Goal: Task Accomplishment & Management: Use online tool/utility

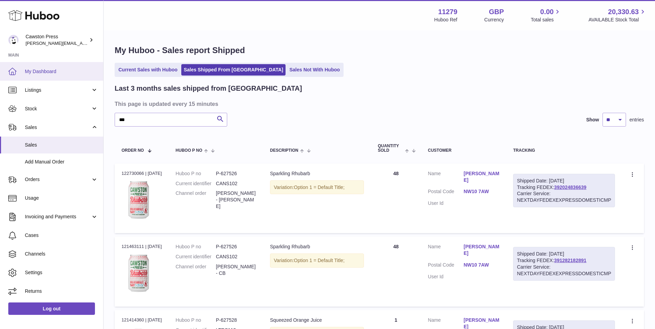
click at [48, 72] on span "My Dashboard" at bounding box center [61, 71] width 73 height 7
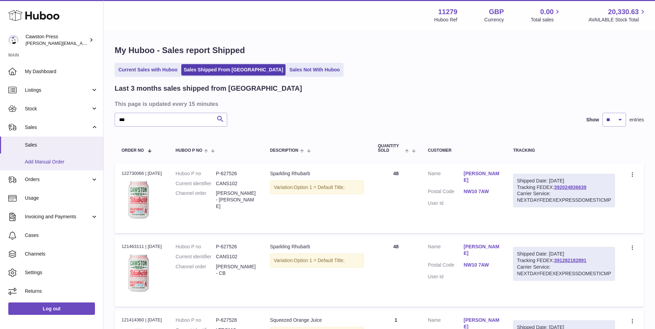
click at [43, 160] on span "Add Manual Order" at bounding box center [61, 162] width 73 height 7
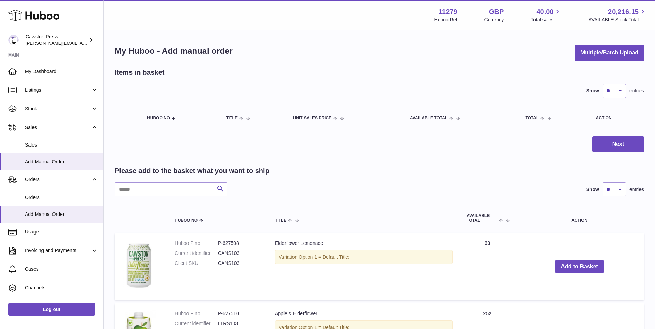
click at [131, 180] on div "Please add to the basket what you want to ship Search Show ** ** ** *** entries" at bounding box center [379, 181] width 529 height 30
click at [124, 190] on input "text" at bounding box center [171, 190] width 112 height 14
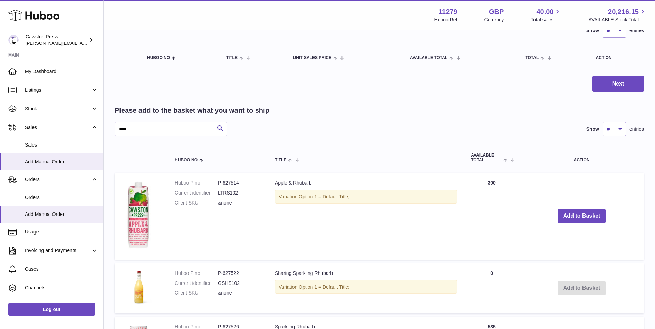
scroll to position [173, 0]
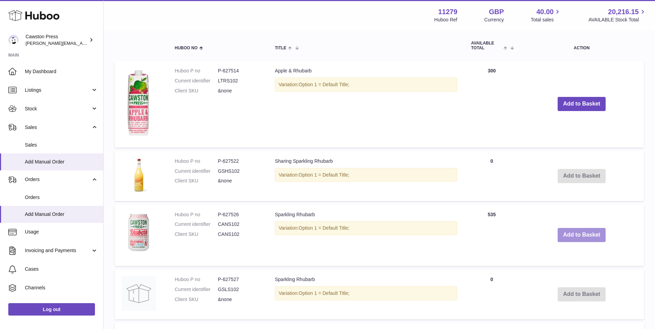
click at [576, 235] on button "Add to Basket" at bounding box center [581, 235] width 48 height 14
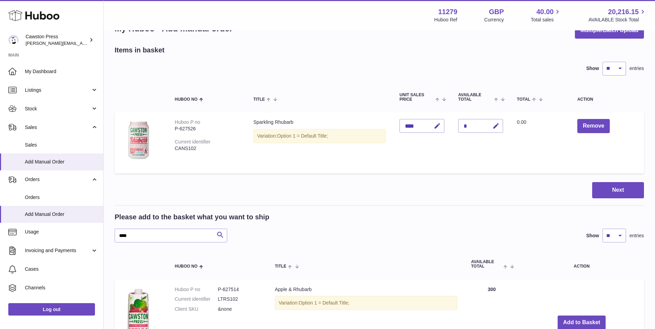
scroll to position [35, 0]
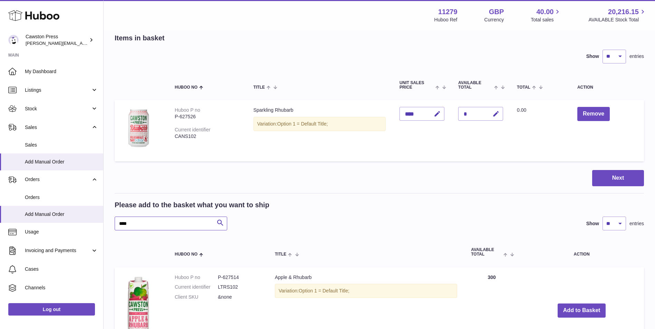
click at [142, 225] on input "****" at bounding box center [171, 224] width 112 height 14
drag, startPoint x: 138, startPoint y: 224, endPoint x: 109, endPoint y: 229, distance: 29.3
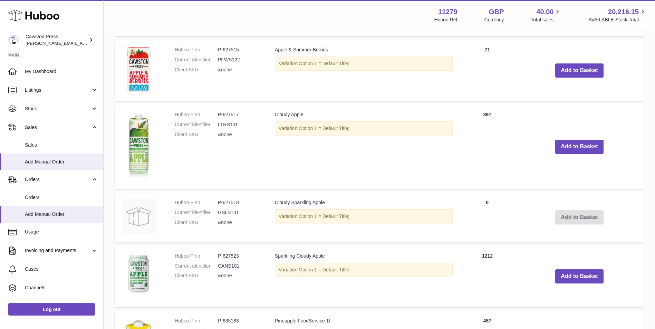
scroll to position [725, 0]
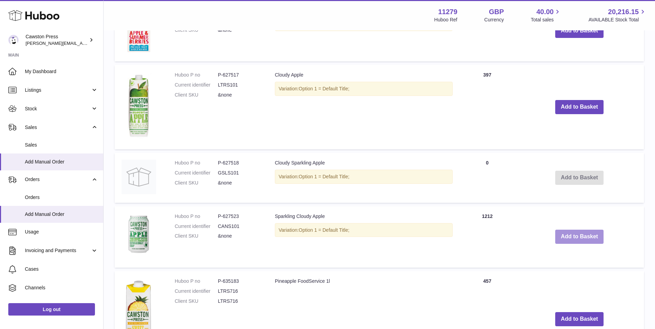
type input "*****"
click at [579, 234] on button "Add to Basket" at bounding box center [579, 237] width 48 height 14
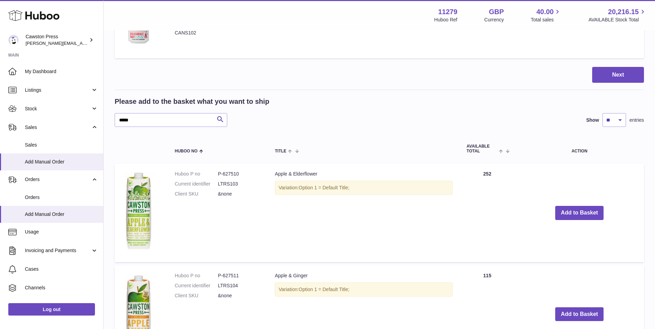
scroll to position [0, 0]
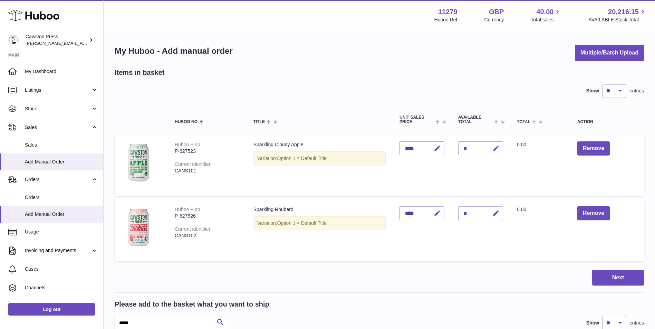
click at [496, 147] on icon "button" at bounding box center [495, 148] width 7 height 7
drag, startPoint x: 467, startPoint y: 146, endPoint x: 459, endPoint y: 145, distance: 7.6
click at [459, 145] on input "*" at bounding box center [480, 148] width 45 height 14
type input "**"
click at [498, 147] on icon "submit" at bounding box center [496, 148] width 6 height 6
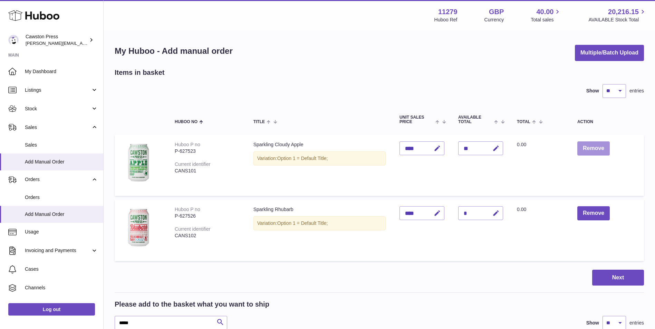
click at [582, 149] on button "Remove" at bounding box center [593, 148] width 32 height 14
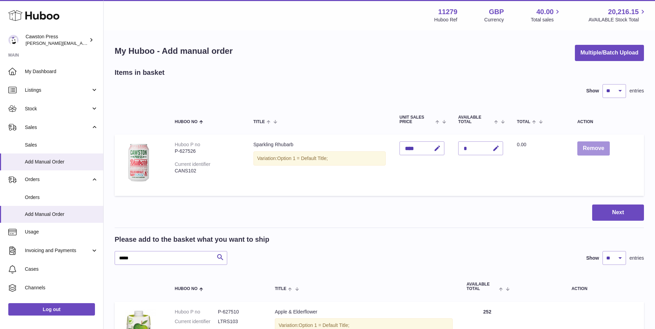
click at [594, 150] on button "Remove" at bounding box center [593, 148] width 32 height 14
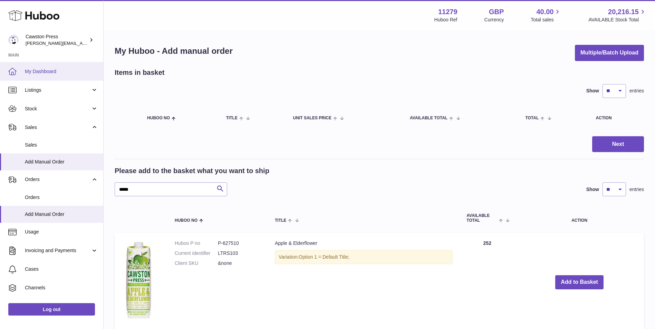
click at [34, 73] on span "My Dashboard" at bounding box center [61, 71] width 73 height 7
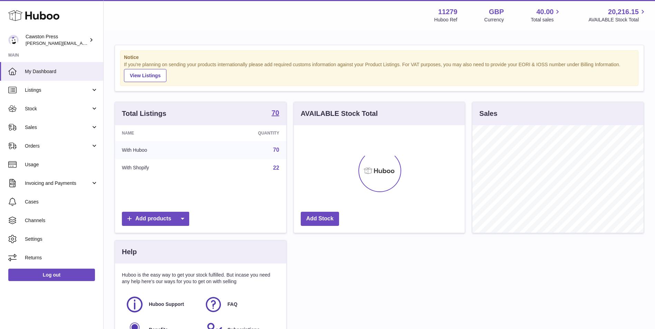
scroll to position [108, 171]
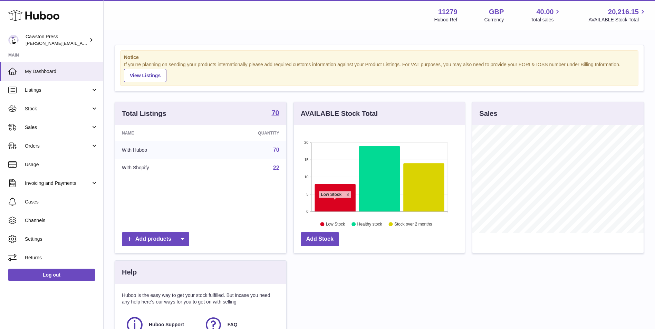
click at [334, 202] on icon at bounding box center [334, 198] width 41 height 28
click at [335, 198] on icon at bounding box center [334, 198] width 41 height 28
click at [334, 192] on icon at bounding box center [334, 198] width 41 height 28
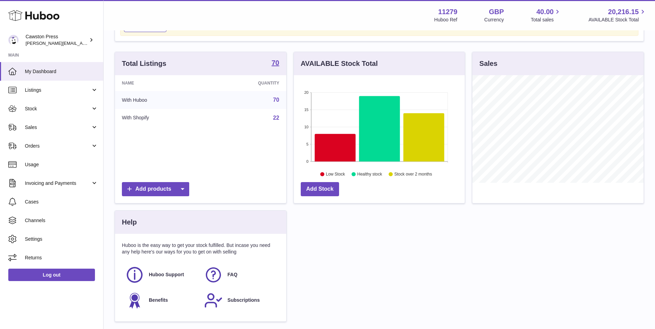
scroll to position [96, 0]
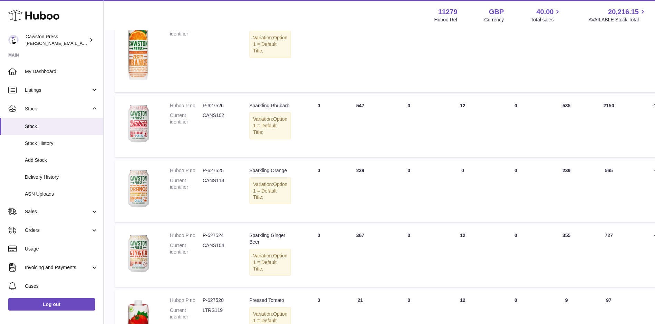
scroll to position [131, 0]
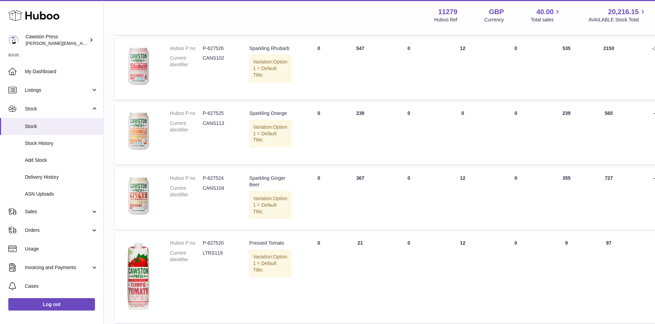
drag, startPoint x: 468, startPoint y: 322, endPoint x: 527, endPoint y: 322, distance: 59.0
click at [527, 322] on tbody "Huboo P no P-627528 Current identifier LTRS113 Description Squeezed Orange Juic…" at bounding box center [436, 254] width 643 height 609
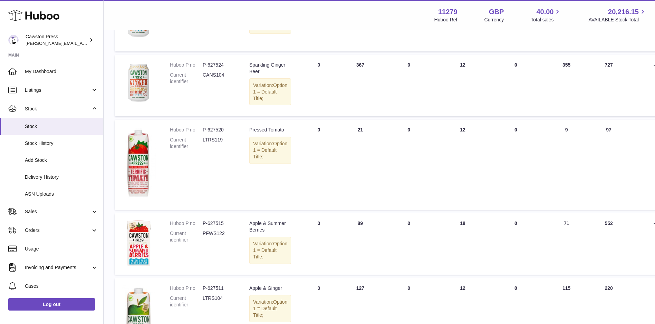
scroll to position [362, 0]
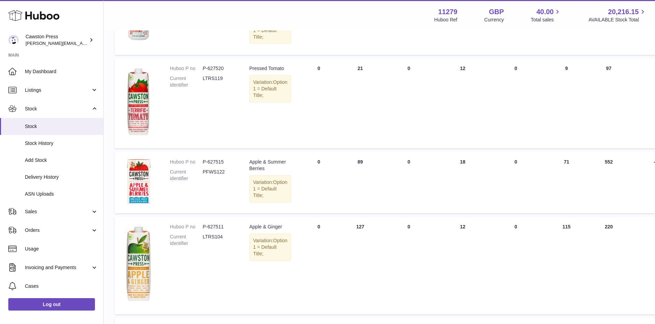
click at [369, 213] on td "ON HAND Total 89" at bounding box center [359, 182] width 41 height 61
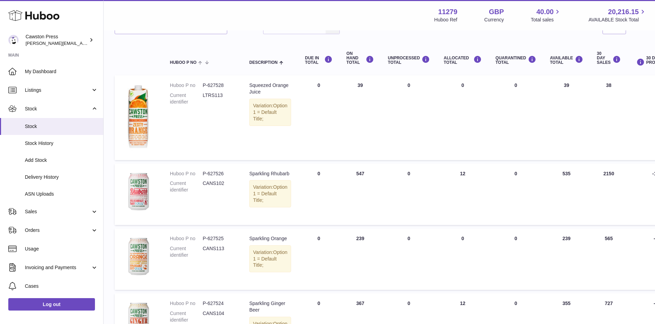
scroll to position [0, 0]
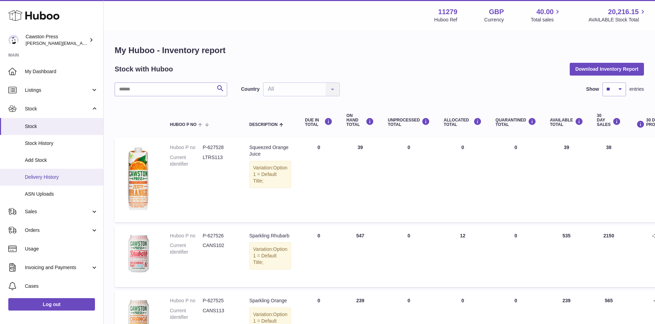
click at [48, 176] on span "Delivery History" at bounding box center [61, 177] width 73 height 7
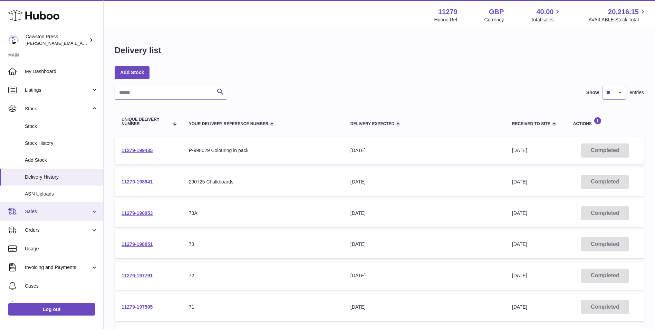
click at [38, 209] on span "Sales" at bounding box center [58, 211] width 66 height 7
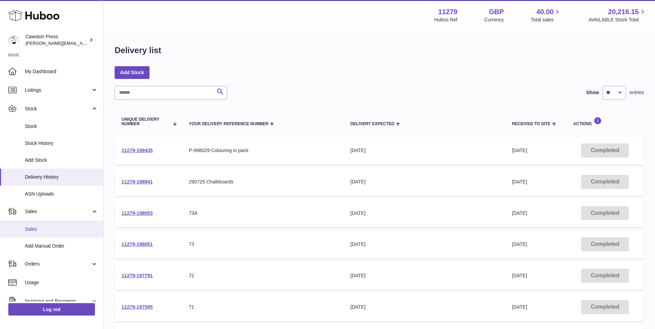
click at [34, 226] on span "Sales" at bounding box center [61, 229] width 73 height 7
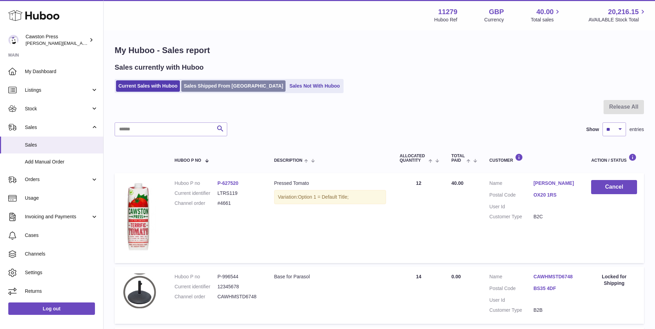
click at [225, 86] on link "Sales Shipped From Huboo" at bounding box center [233, 85] width 104 height 11
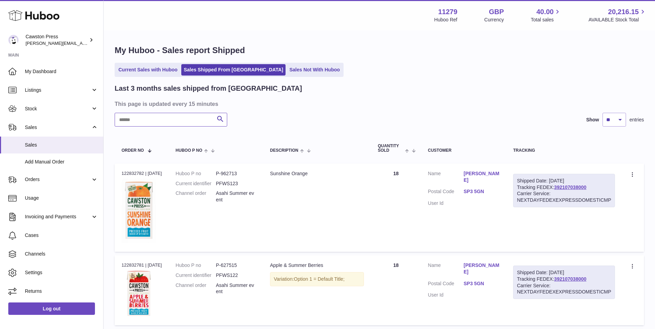
click at [190, 120] on input "text" at bounding box center [171, 120] width 112 height 14
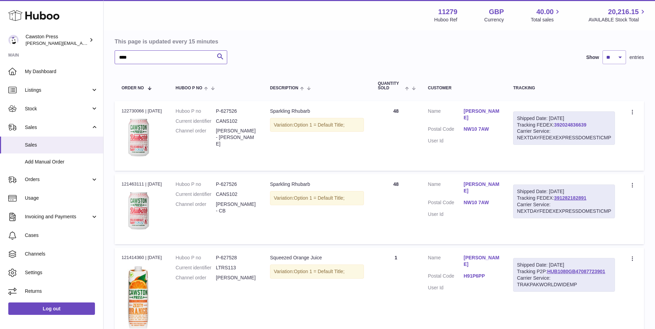
scroll to position [69, 0]
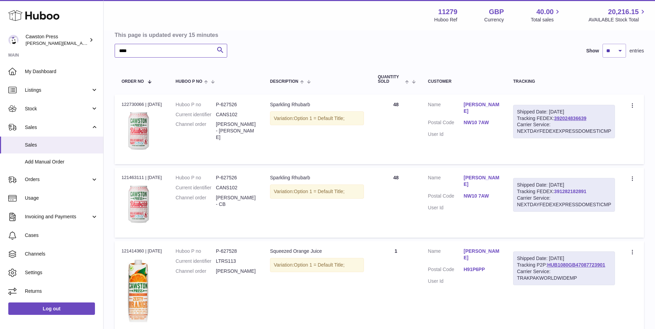
type input "****"
click at [571, 193] on link "391282182891" at bounding box center [570, 192] width 32 height 6
click at [568, 117] on link "392024836639" at bounding box center [570, 119] width 32 height 6
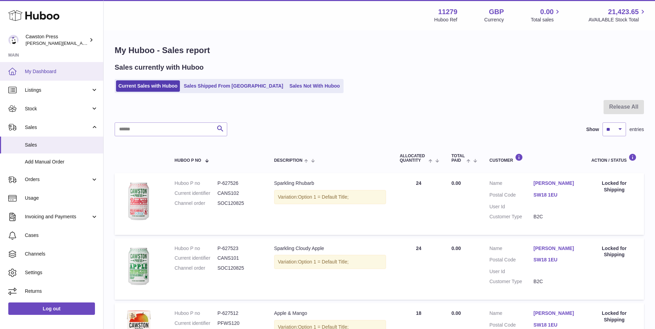
click at [45, 71] on span "My Dashboard" at bounding box center [61, 71] width 73 height 7
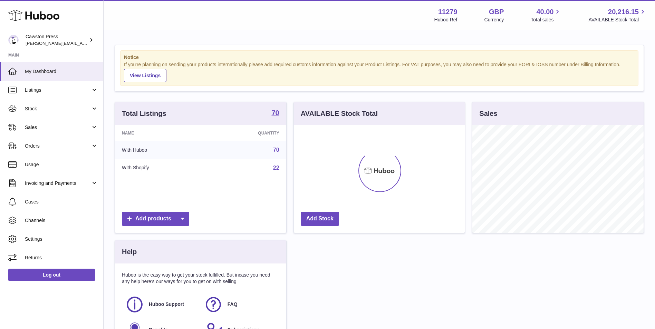
scroll to position [108, 171]
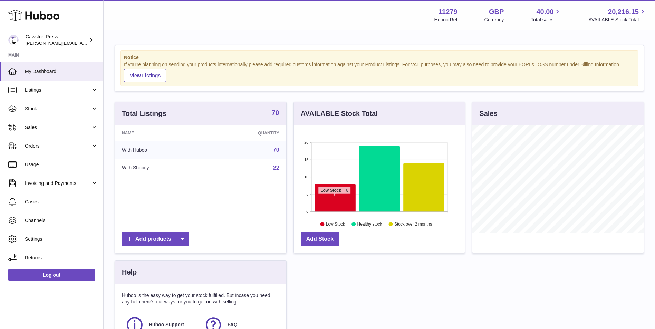
click at [334, 198] on icon at bounding box center [334, 198] width 41 height 28
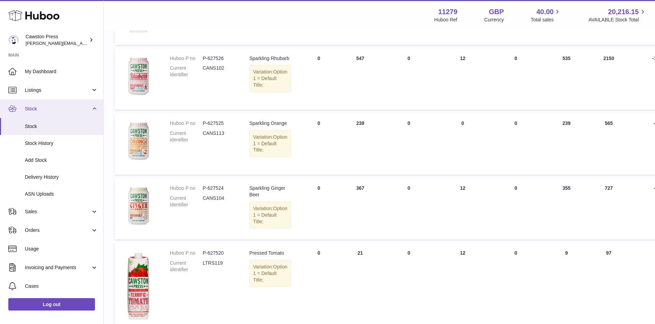
scroll to position [62, 0]
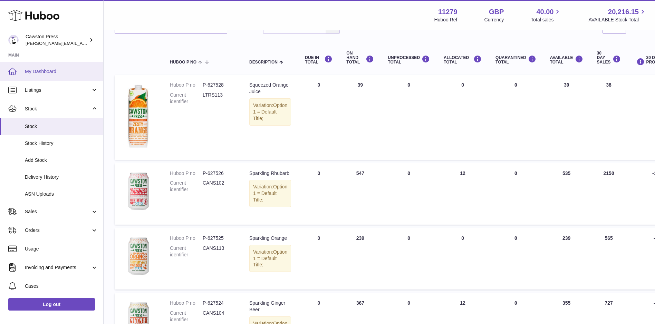
click at [46, 68] on span "My Dashboard" at bounding box center [61, 71] width 73 height 7
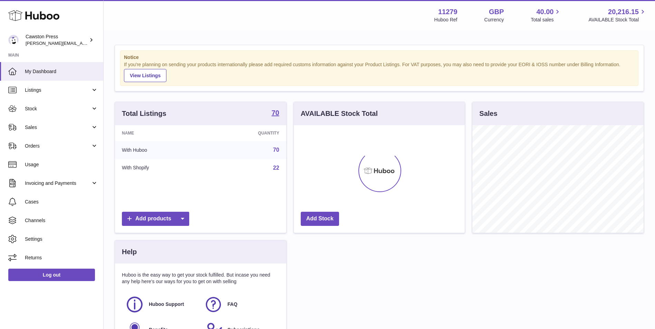
scroll to position [108, 171]
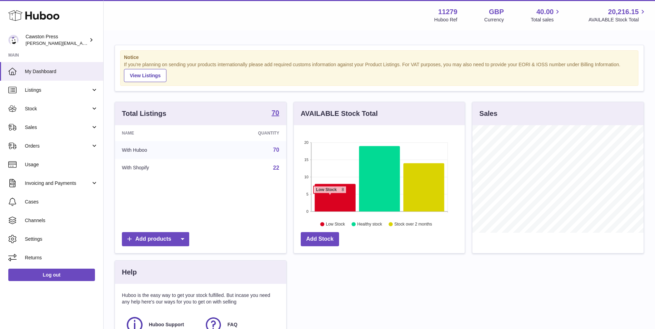
click at [330, 197] on icon at bounding box center [334, 198] width 41 height 28
